Goal: Transaction & Acquisition: Book appointment/travel/reservation

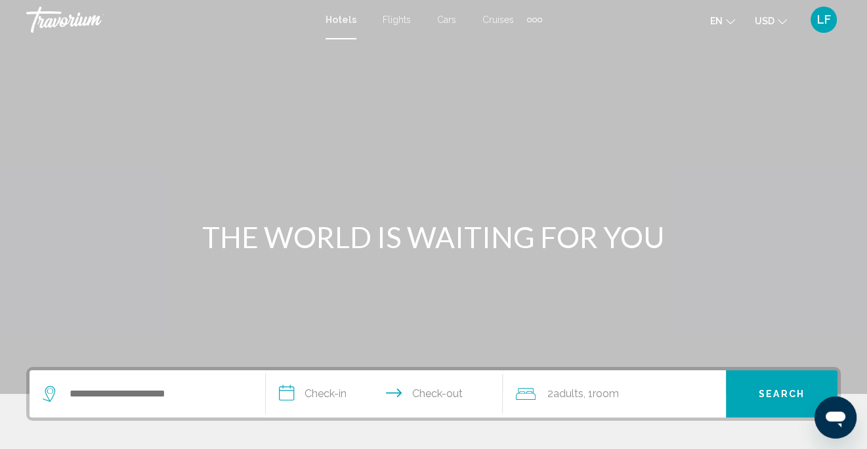
click at [393, 20] on span "Flights" at bounding box center [397, 19] width 28 height 11
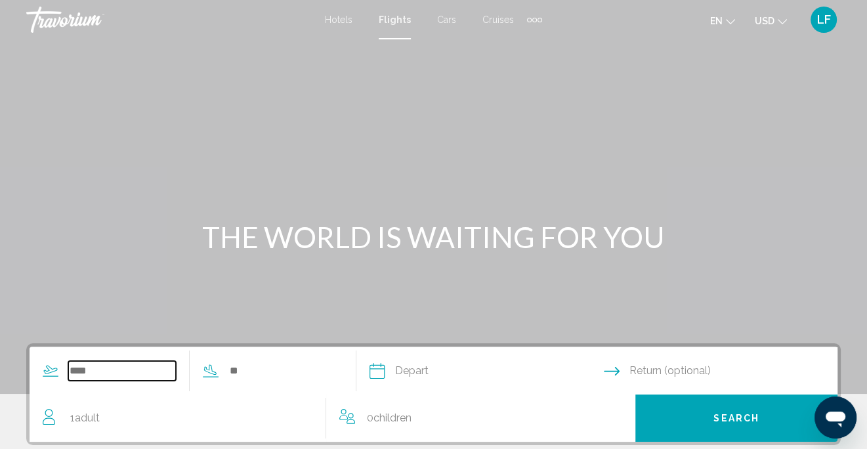
click at [156, 374] on input "Search widget" at bounding box center [122, 371] width 108 height 20
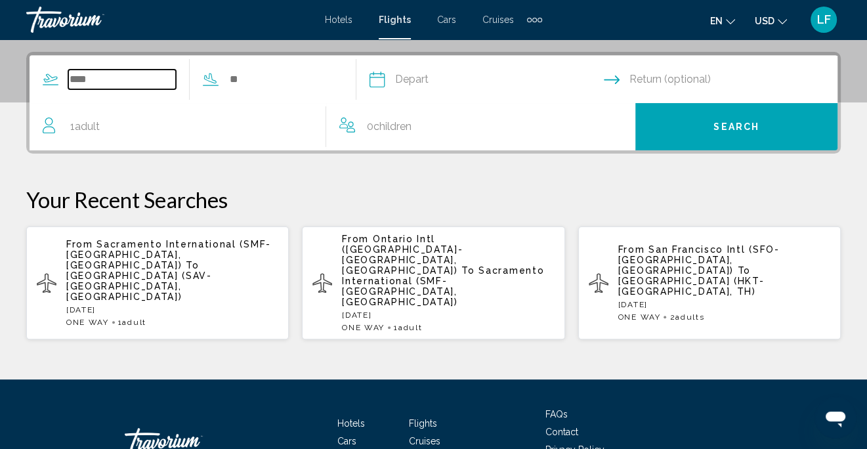
scroll to position [300, 0]
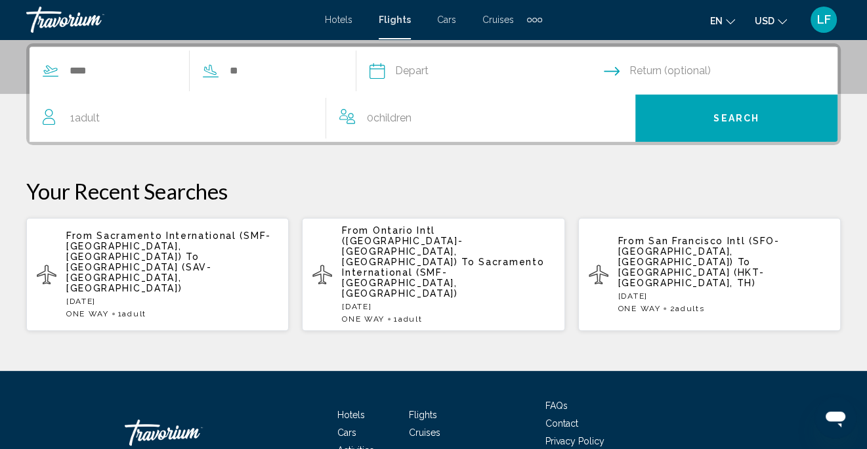
click at [212, 262] on span "[GEOGRAPHIC_DATA] (SAV-[GEOGRAPHIC_DATA], [GEOGRAPHIC_DATA])" at bounding box center [139, 278] width 146 height 32
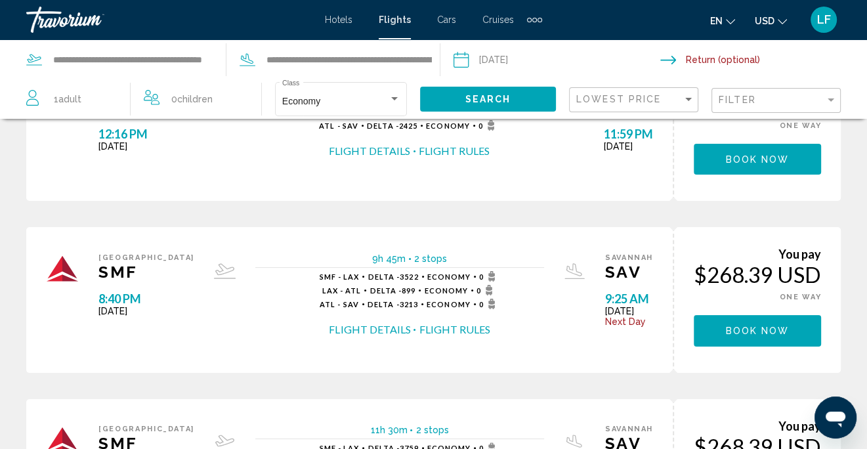
scroll to position [131, 0]
